Goal: Navigation & Orientation: Find specific page/section

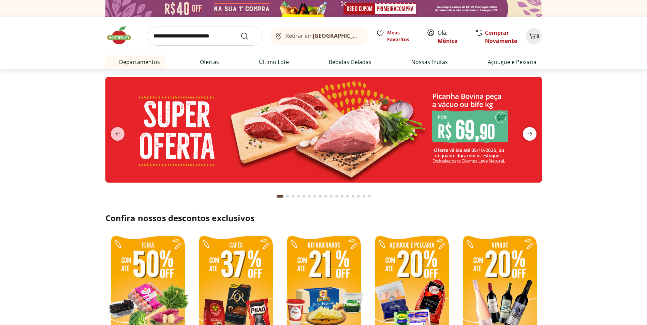
click at [534, 138] on span "next" at bounding box center [530, 134] width 14 height 14
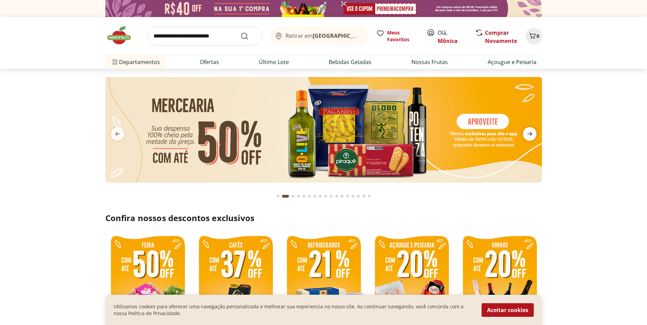
click at [534, 138] on span "next" at bounding box center [530, 134] width 14 height 14
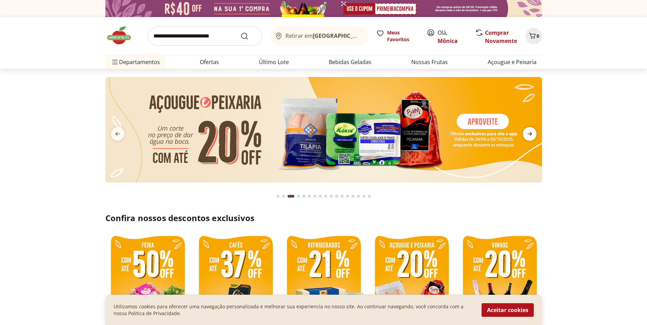
click at [534, 138] on span "next" at bounding box center [530, 134] width 14 height 14
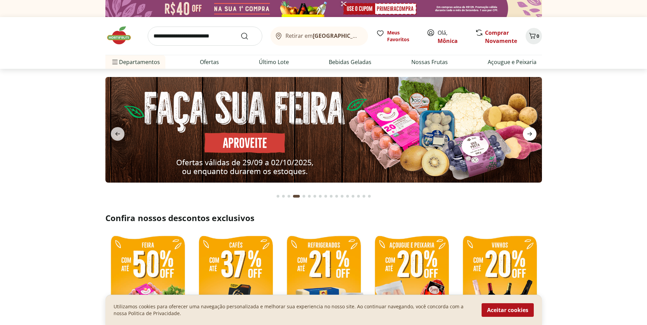
click at [534, 138] on span "next" at bounding box center [530, 134] width 14 height 14
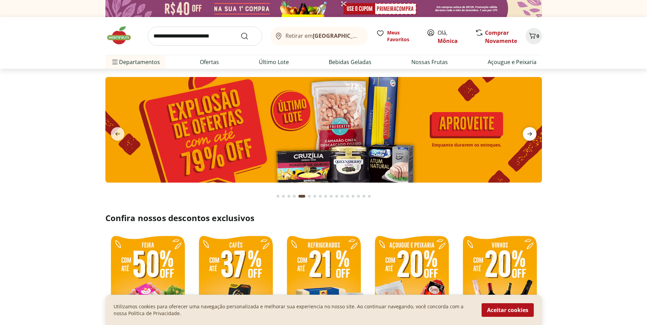
click at [534, 138] on span "next" at bounding box center [530, 134] width 14 height 14
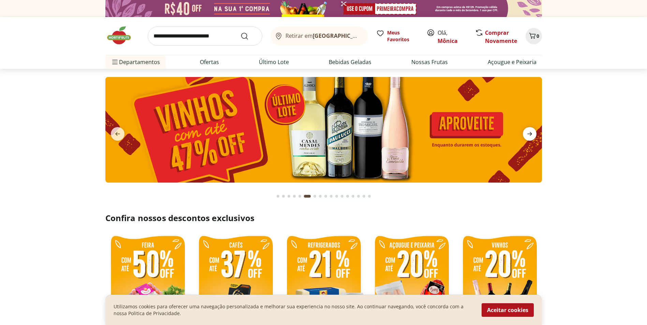
click at [534, 138] on span "next" at bounding box center [530, 134] width 14 height 14
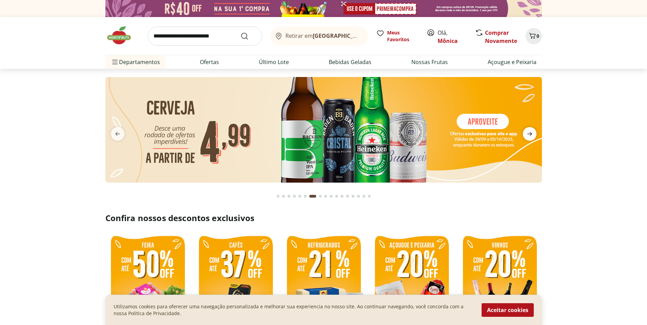
click at [534, 138] on span "next" at bounding box center [530, 134] width 14 height 14
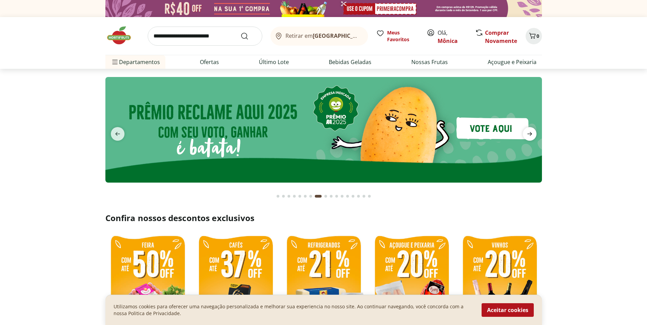
click at [534, 138] on span "next" at bounding box center [530, 134] width 14 height 14
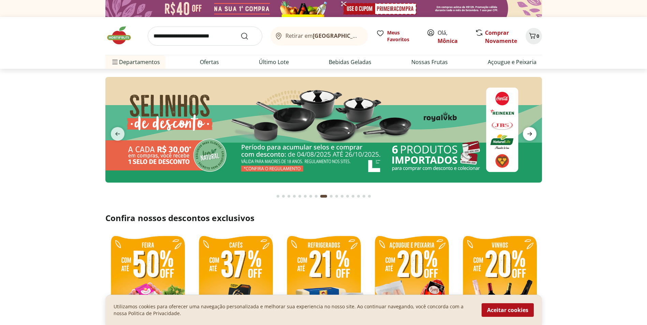
click at [534, 138] on span "next" at bounding box center [530, 134] width 14 height 14
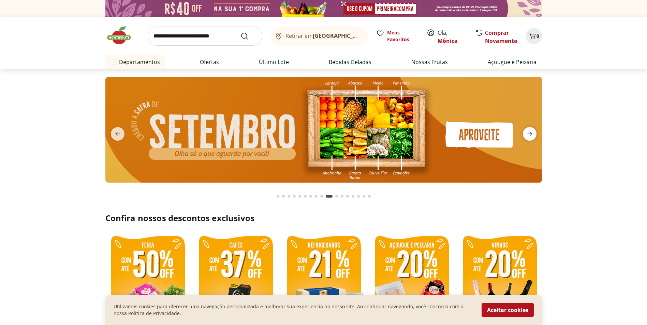
click at [534, 138] on span "next" at bounding box center [530, 134] width 14 height 14
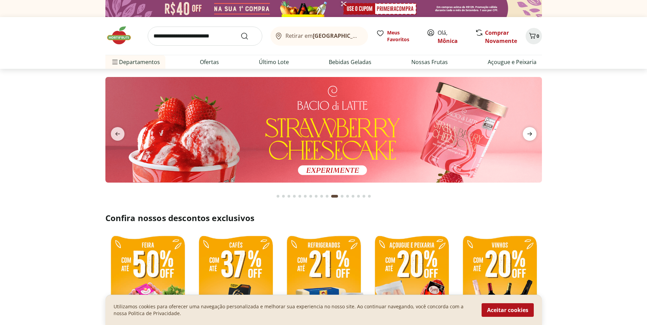
click at [534, 138] on span "next" at bounding box center [530, 134] width 14 height 14
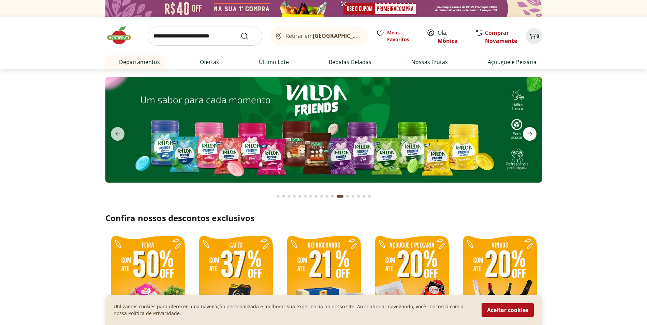
click at [534, 138] on span "next" at bounding box center [530, 134] width 14 height 14
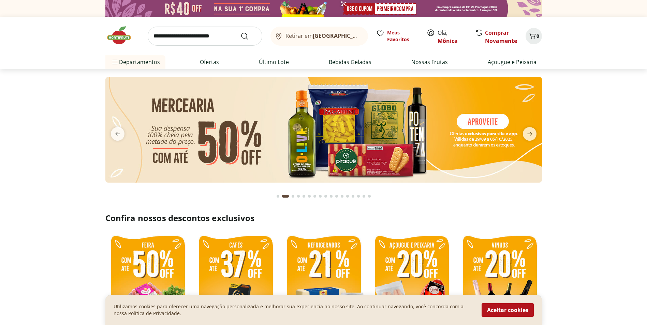
click at [109, 36] on img at bounding box center [122, 35] width 34 height 20
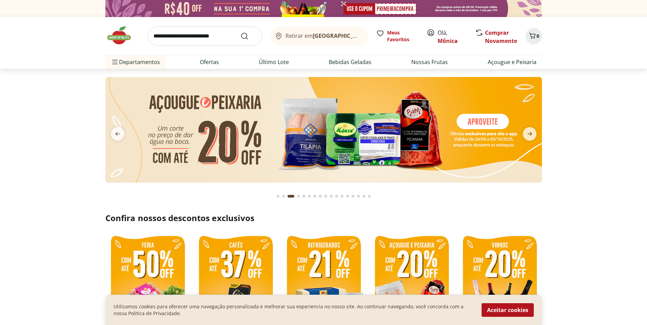
click at [127, 36] on img at bounding box center [122, 35] width 34 height 20
click at [447, 39] on link "Mônica" at bounding box center [447, 41] width 20 height 8
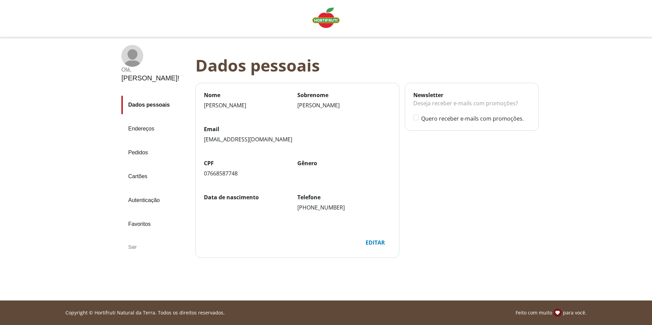
click at [147, 120] on link "Endereços" at bounding box center [155, 129] width 69 height 18
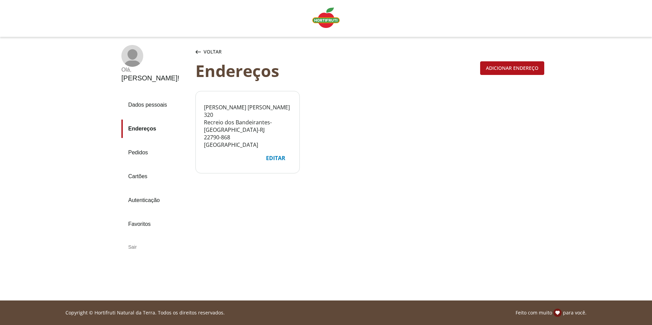
click at [135, 144] on link "Pedidos" at bounding box center [155, 153] width 69 height 18
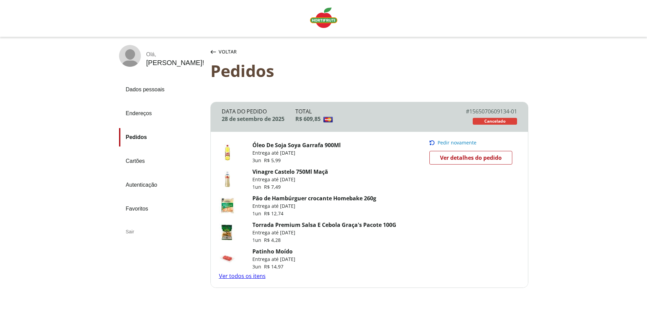
click at [136, 161] on link "Cartões" at bounding box center [162, 161] width 86 height 18
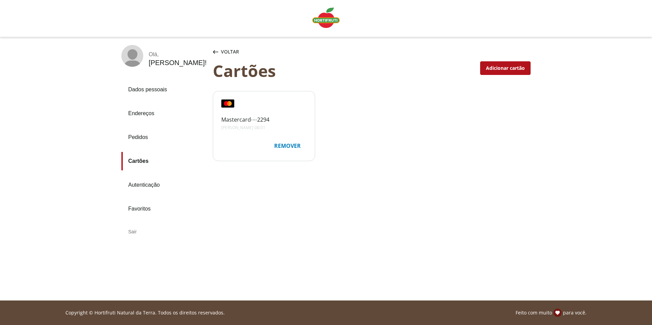
click at [135, 209] on link "Favoritos" at bounding box center [164, 209] width 86 height 18
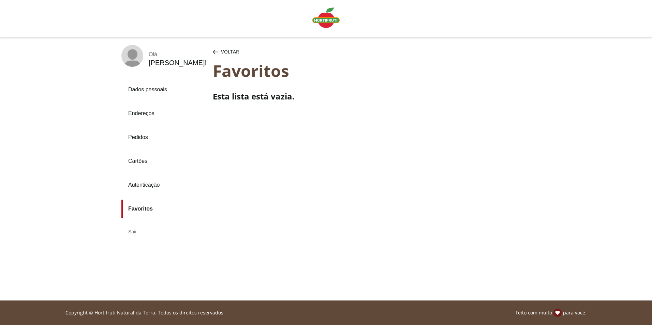
click at [154, 61] on div "Mônica !" at bounding box center [178, 63] width 58 height 8
click at [227, 50] on span "Voltar" at bounding box center [230, 51] width 18 height 7
click at [326, 16] on img "Linha de sessão" at bounding box center [325, 18] width 27 height 20
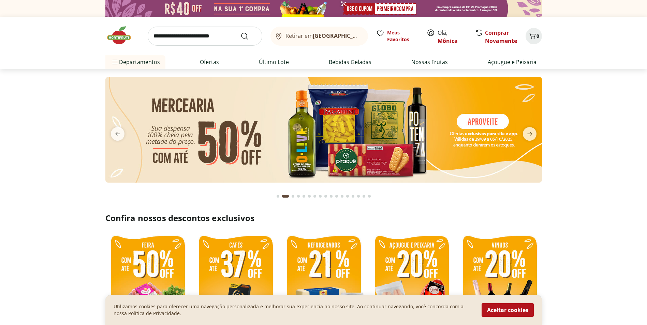
click at [121, 33] on img at bounding box center [122, 35] width 34 height 20
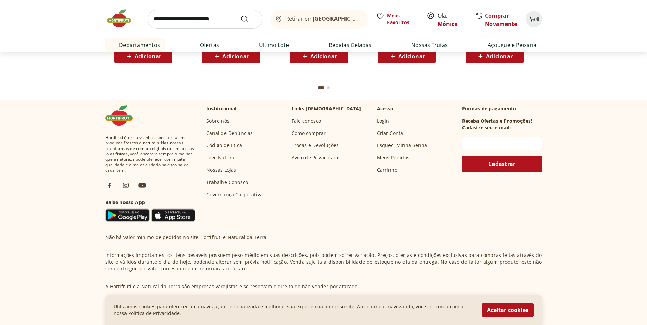
scroll to position [1980, 0]
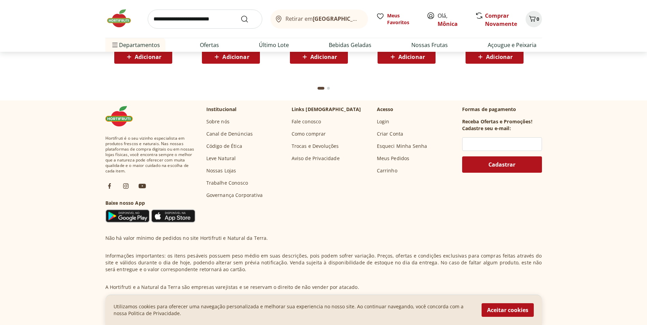
click at [304, 121] on link "Fale conosco" at bounding box center [307, 121] width 30 height 7
